Goal: Task Accomplishment & Management: Use online tool/utility

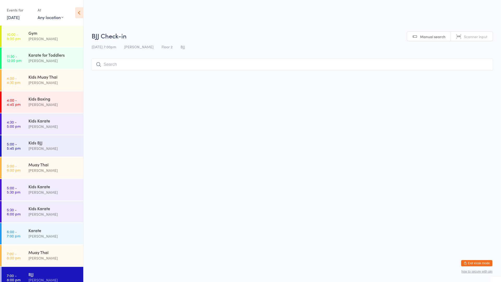
scroll to position [7, 0]
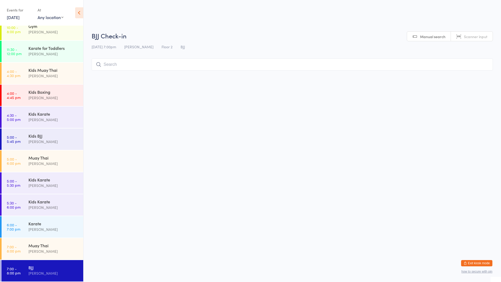
drag, startPoint x: 219, startPoint y: 177, endPoint x: 160, endPoint y: 202, distance: 64.6
click at [55, 250] on div "[PERSON_NAME]" at bounding box center [53, 251] width 50 height 6
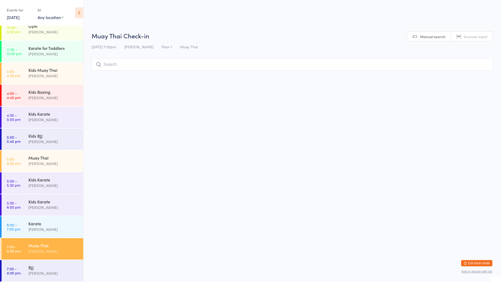
drag, startPoint x: 54, startPoint y: 248, endPoint x: 113, endPoint y: 66, distance: 190.7
click at [113, 66] on input "search" at bounding box center [292, 64] width 401 height 12
type input "mutasem"
click at [422, 77] on div "[PERSON_NAME] Drop in" at bounding box center [292, 75] width 401 height 12
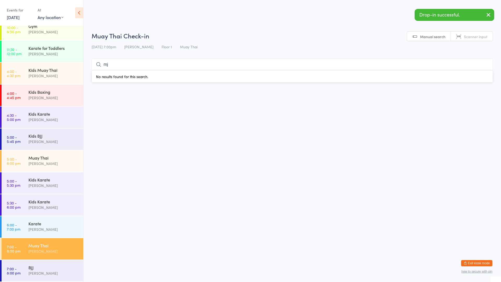
type input "m"
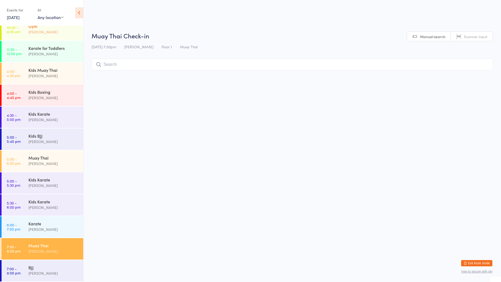
click at [55, 30] on div "[PERSON_NAME]" at bounding box center [53, 32] width 50 height 6
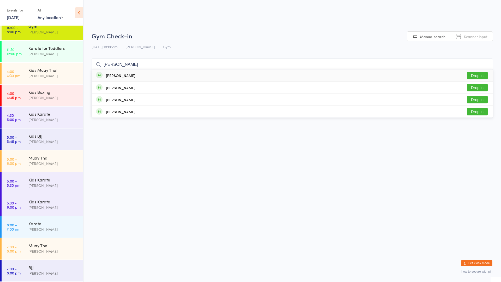
type input "[PERSON_NAME]"
click at [473, 76] on button "Drop in" at bounding box center [477, 76] width 21 height 8
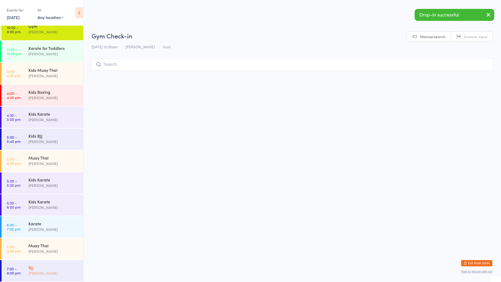
drag, startPoint x: 56, startPoint y: 274, endPoint x: 67, endPoint y: 263, distance: 15.1
click at [56, 273] on div "[PERSON_NAME]" at bounding box center [53, 273] width 50 height 6
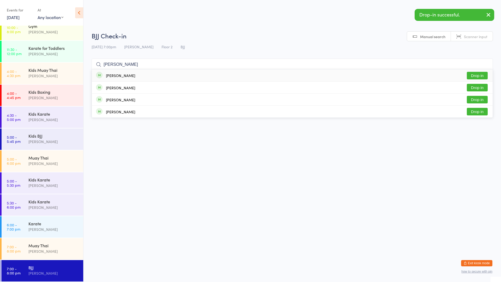
type input "[PERSON_NAME]"
click at [473, 77] on button "Drop in" at bounding box center [477, 76] width 21 height 8
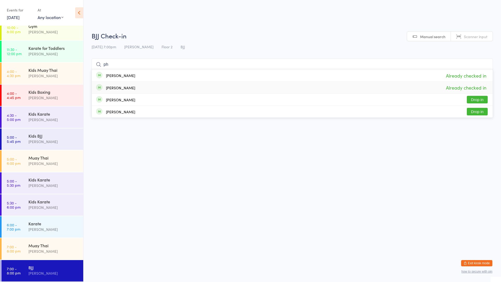
type input "p"
